Goal: Information Seeking & Learning: Learn about a topic

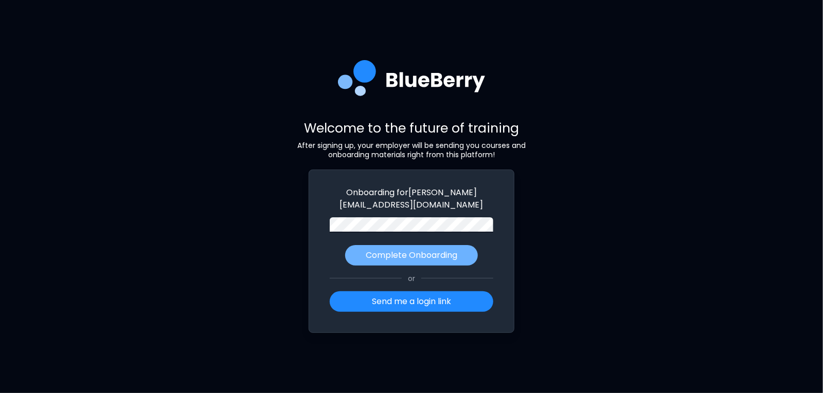
click at [452, 257] on p "Complete Onboarding" at bounding box center [412, 255] width 92 height 12
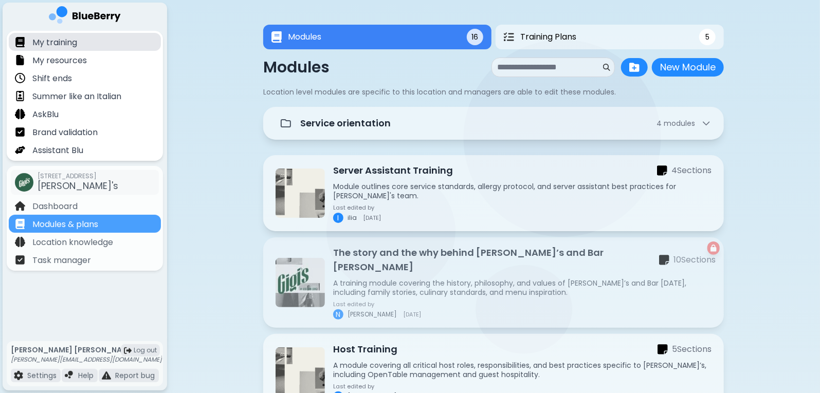
click at [69, 38] on p "My training" at bounding box center [54, 43] width 45 height 12
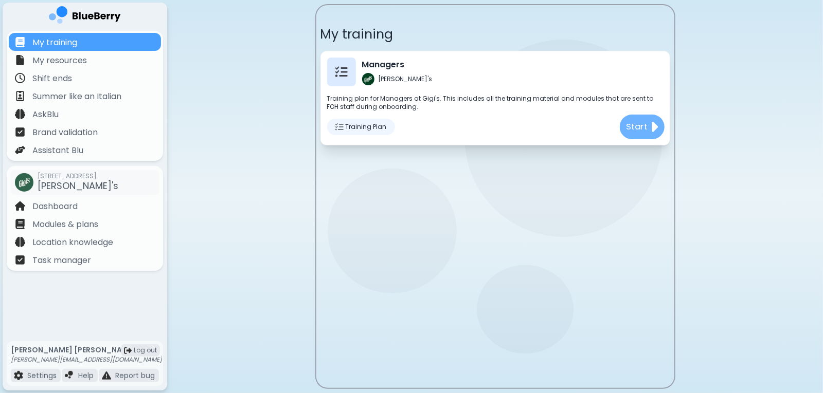
click at [652, 129] on img at bounding box center [653, 127] width 8 height 16
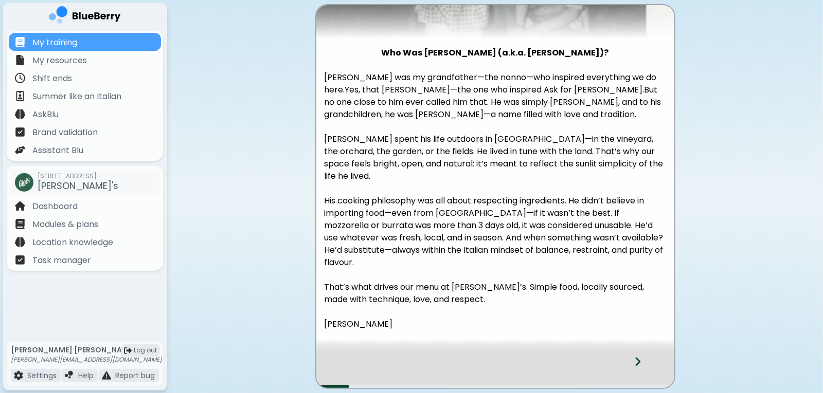
scroll to position [163, 0]
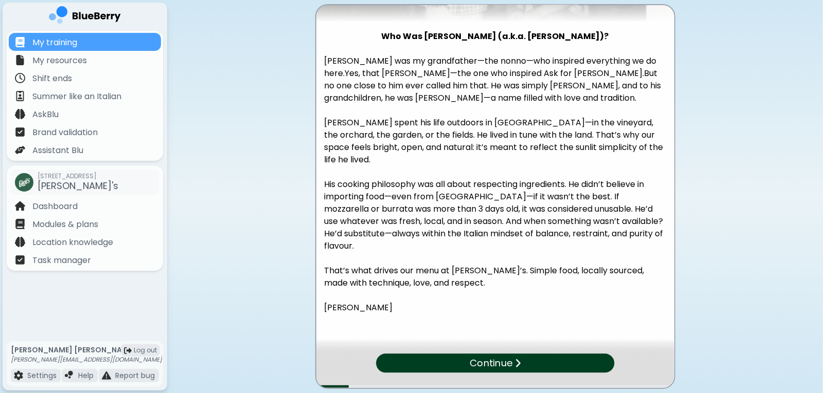
click at [507, 367] on p "Continue" at bounding box center [490, 363] width 43 height 15
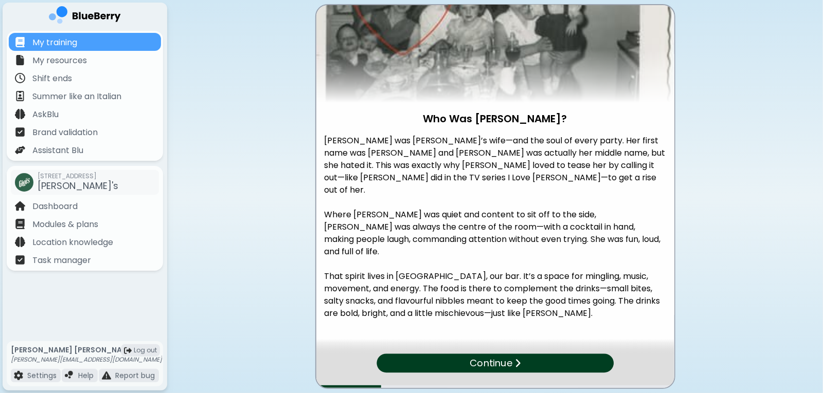
scroll to position [88, 0]
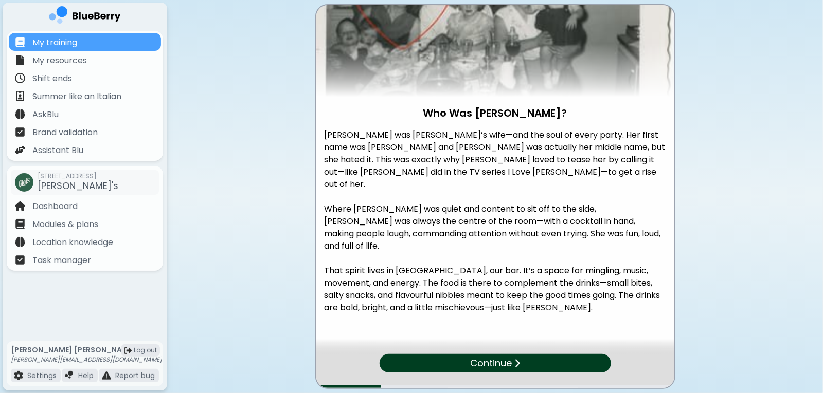
click at [512, 359] on div "Continue" at bounding box center [494, 363] width 231 height 19
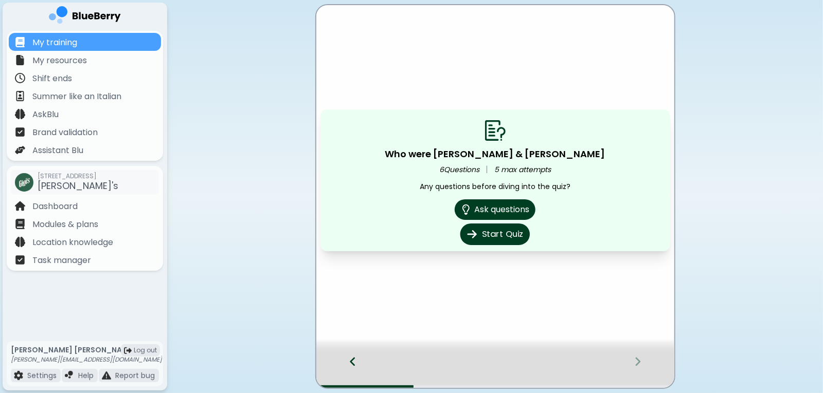
click at [517, 237] on button "Start Quiz" at bounding box center [494, 235] width 69 height 22
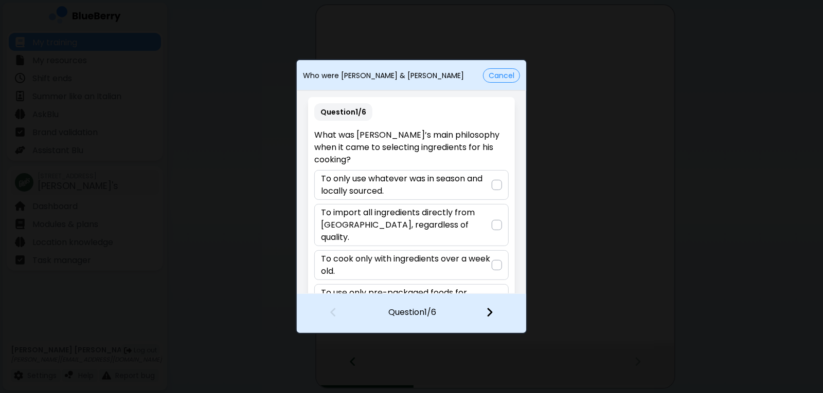
click at [499, 185] on div at bounding box center [496, 185] width 10 height 10
click at [489, 319] on div at bounding box center [495, 314] width 61 height 38
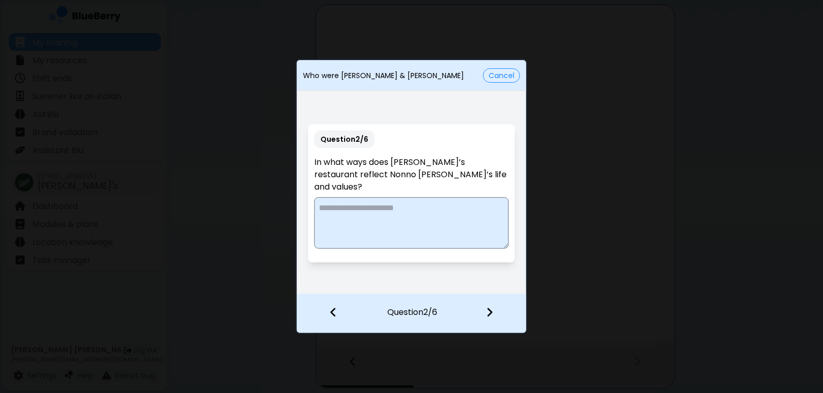
click at [505, 72] on button "Cancel" at bounding box center [501, 75] width 37 height 14
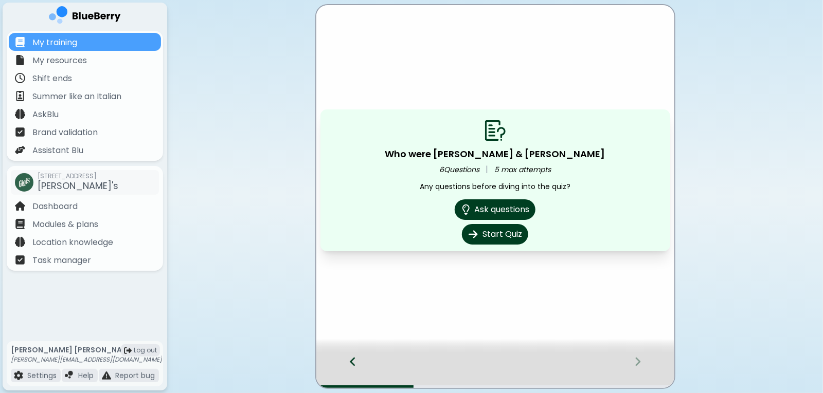
click at [359, 369] on div at bounding box center [347, 371] width 63 height 34
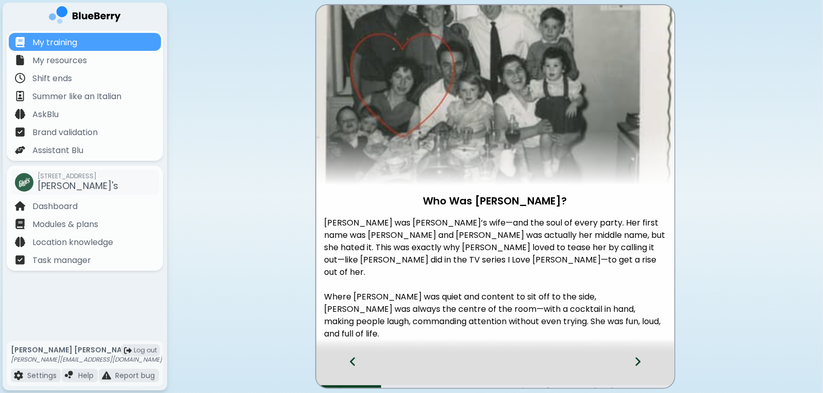
click at [359, 369] on div at bounding box center [347, 371] width 63 height 34
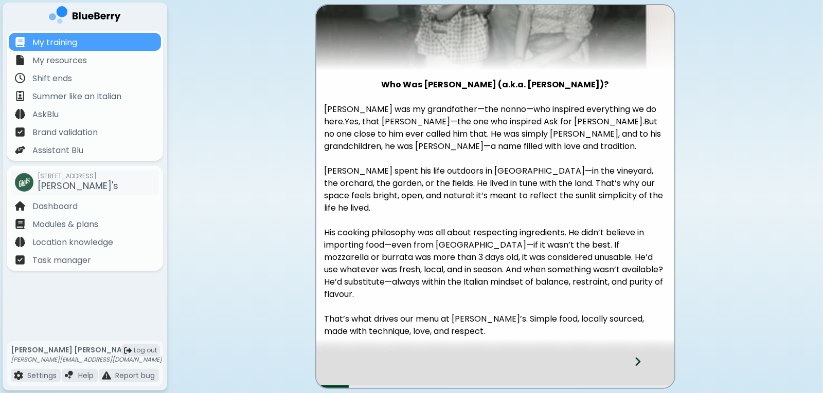
scroll to position [115, 0]
click at [633, 363] on div at bounding box center [643, 371] width 61 height 34
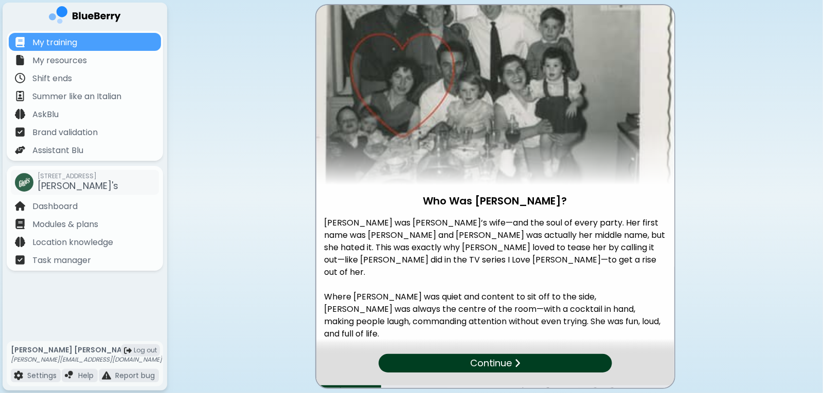
click at [609, 366] on div "Continue" at bounding box center [494, 363] width 233 height 19
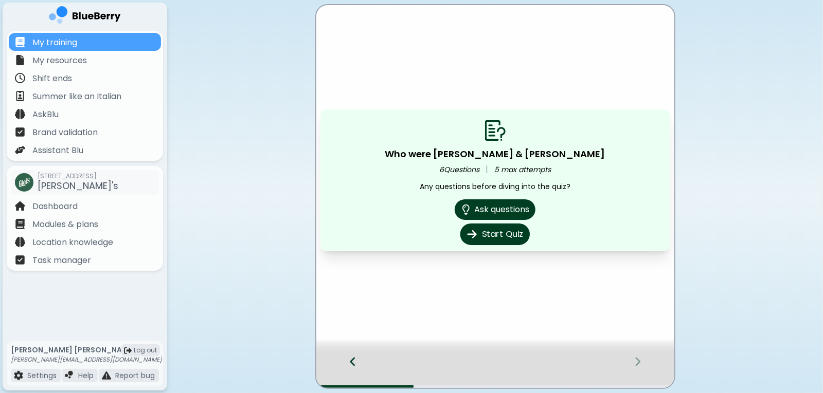
click at [511, 239] on button "Start Quiz" at bounding box center [494, 235] width 69 height 22
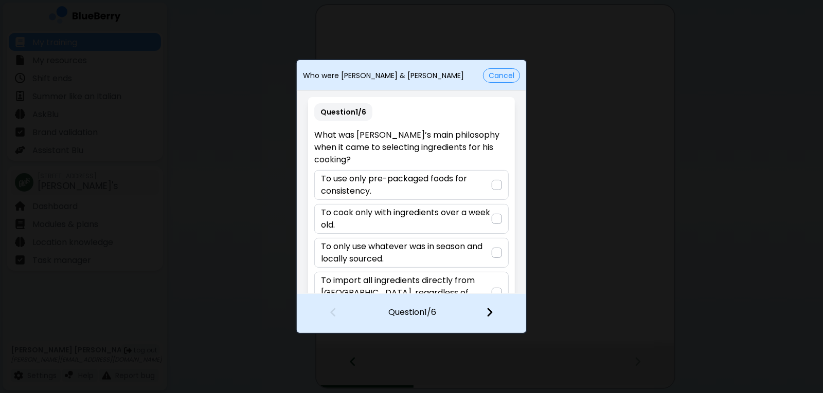
click at [492, 254] on div at bounding box center [496, 253] width 10 height 10
click at [489, 315] on img at bounding box center [489, 312] width 7 height 11
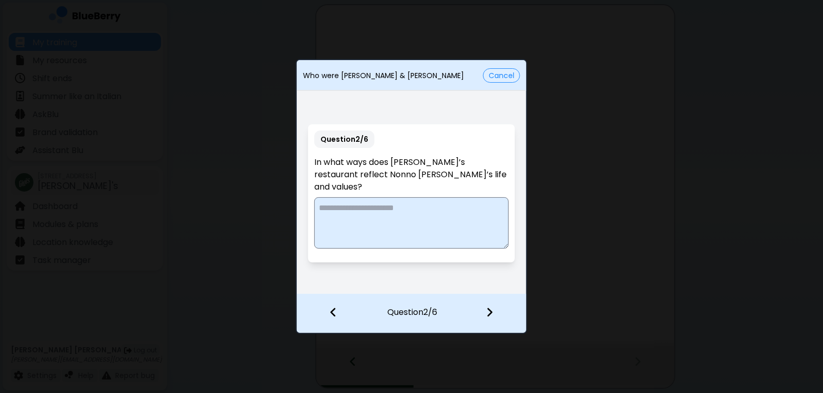
click at [502, 80] on button "Cancel" at bounding box center [501, 75] width 37 height 14
